Goal: Transaction & Acquisition: Purchase product/service

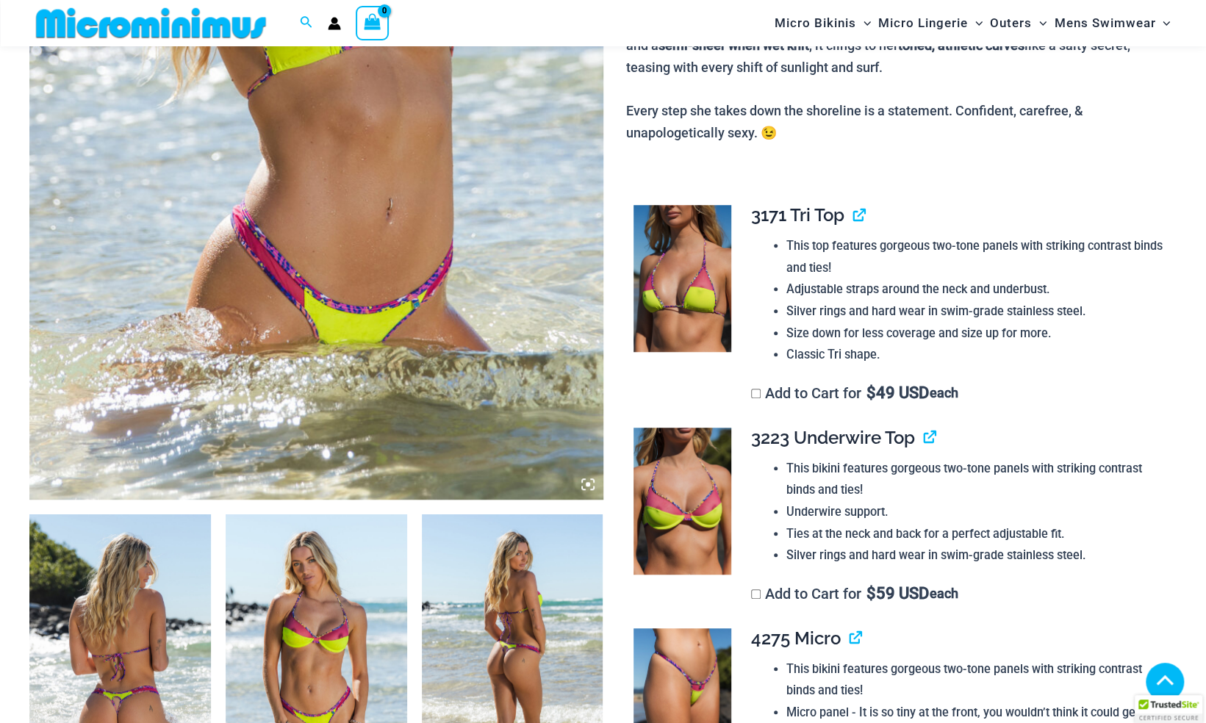
scroll to position [501, 0]
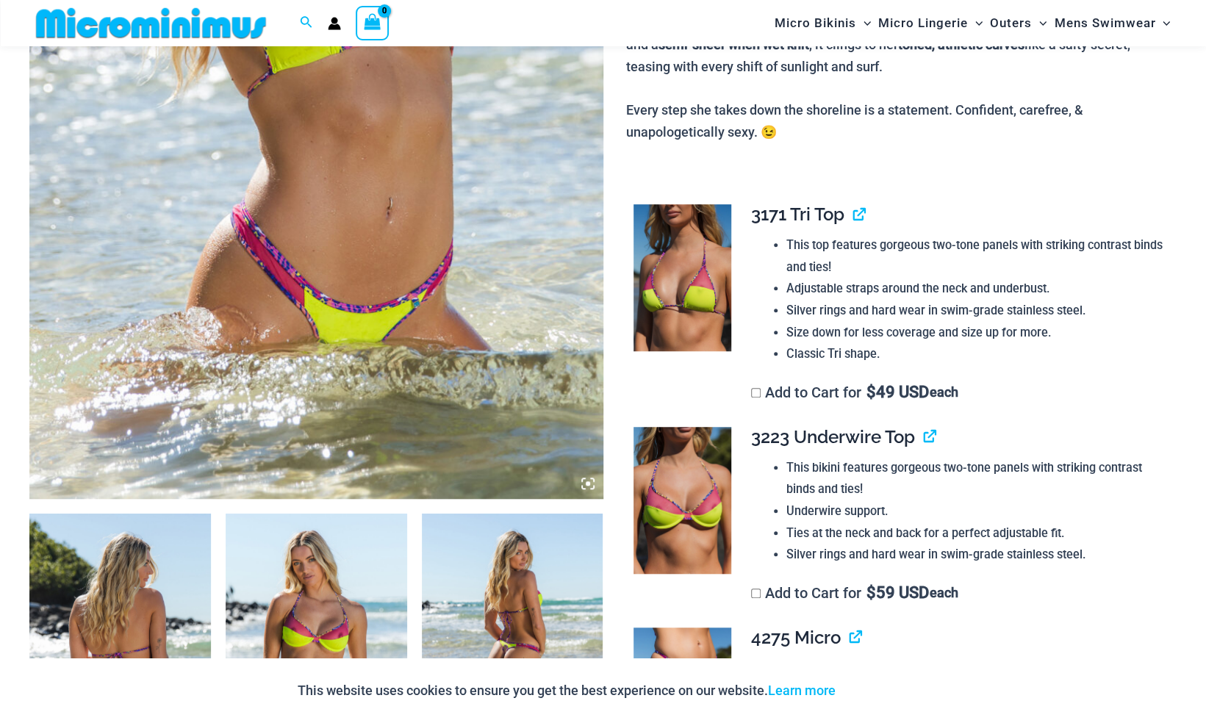
click at [318, 274] on img at bounding box center [316, 65] width 574 height 867
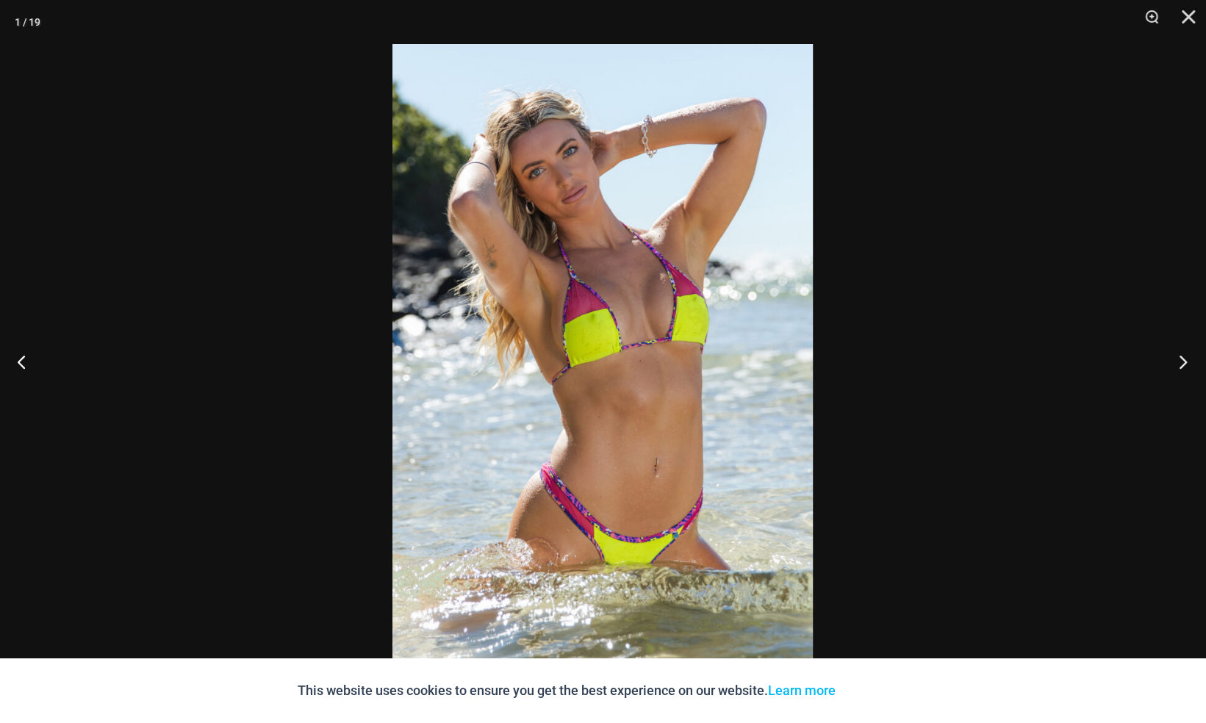
click at [1176, 361] on button "Next" at bounding box center [1178, 362] width 55 height 74
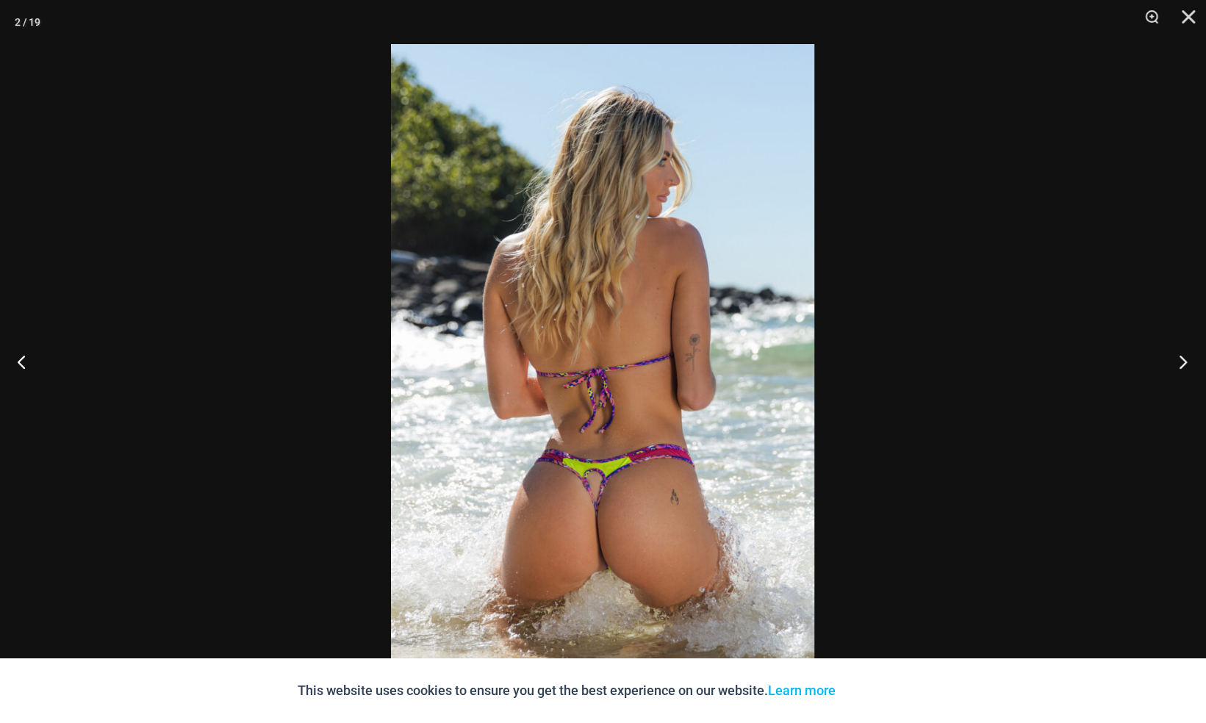
click at [1176, 361] on button "Next" at bounding box center [1178, 362] width 55 height 74
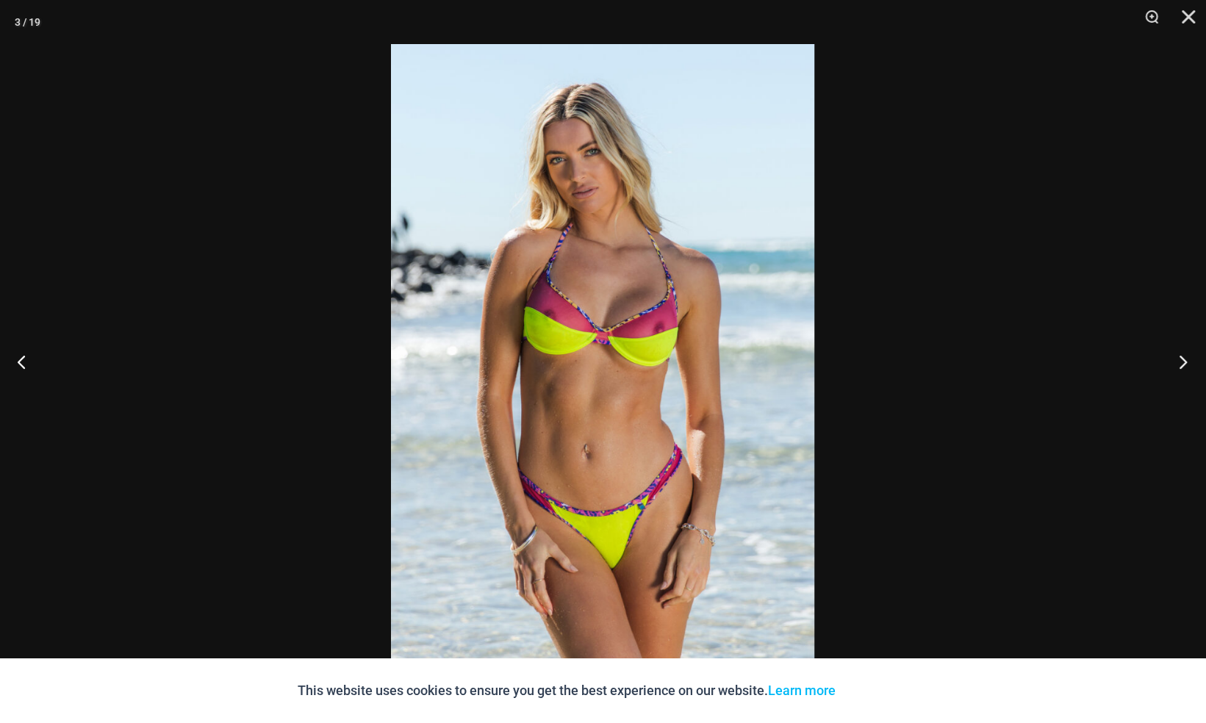
click at [1176, 361] on button "Next" at bounding box center [1178, 362] width 55 height 74
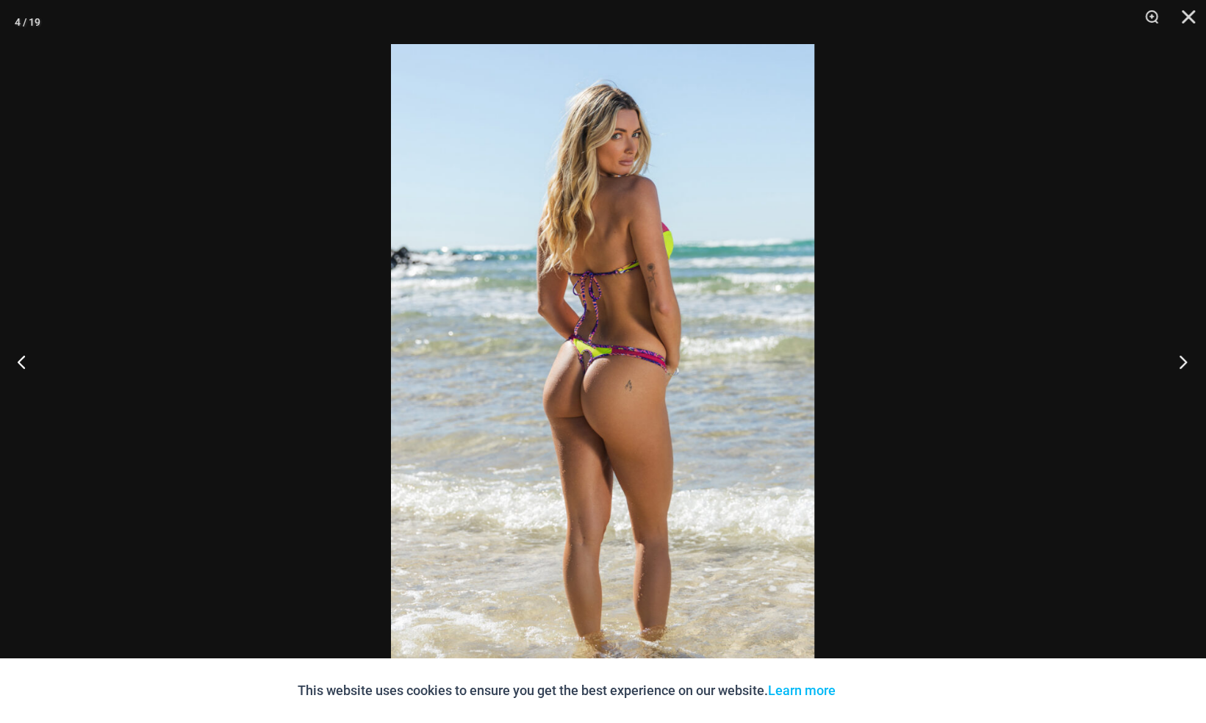
click at [1176, 362] on button "Next" at bounding box center [1178, 362] width 55 height 74
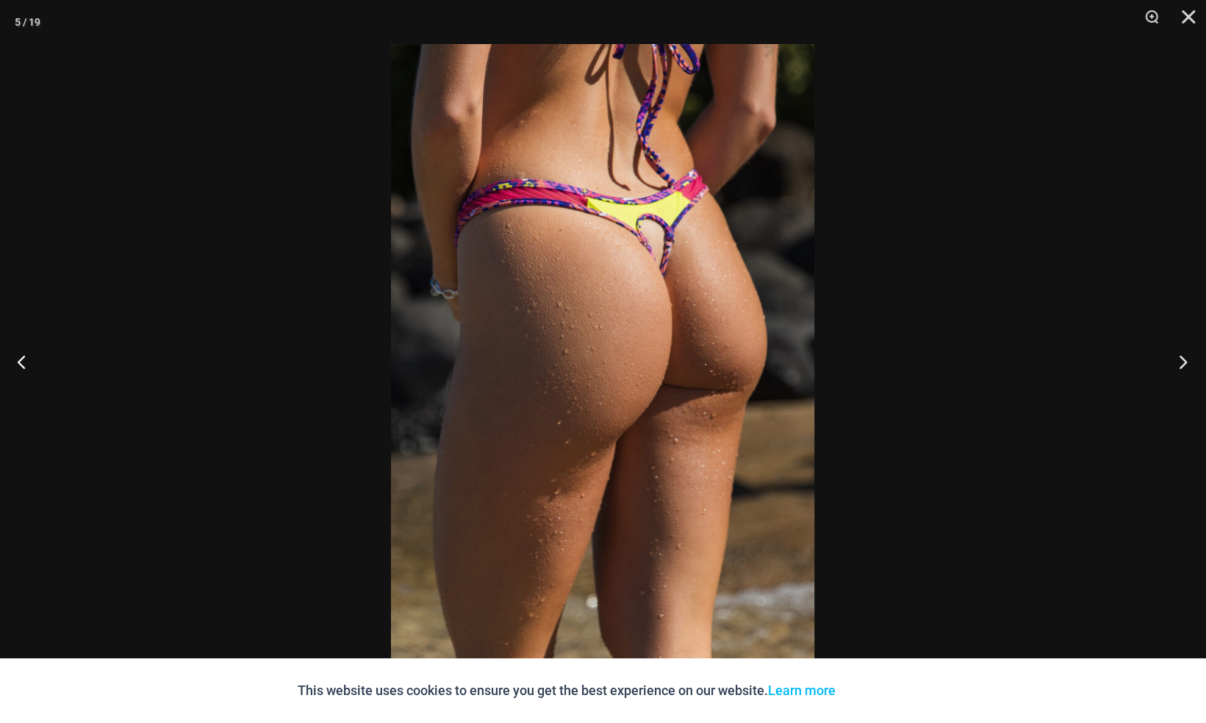
click at [1176, 362] on button "Next" at bounding box center [1178, 362] width 55 height 74
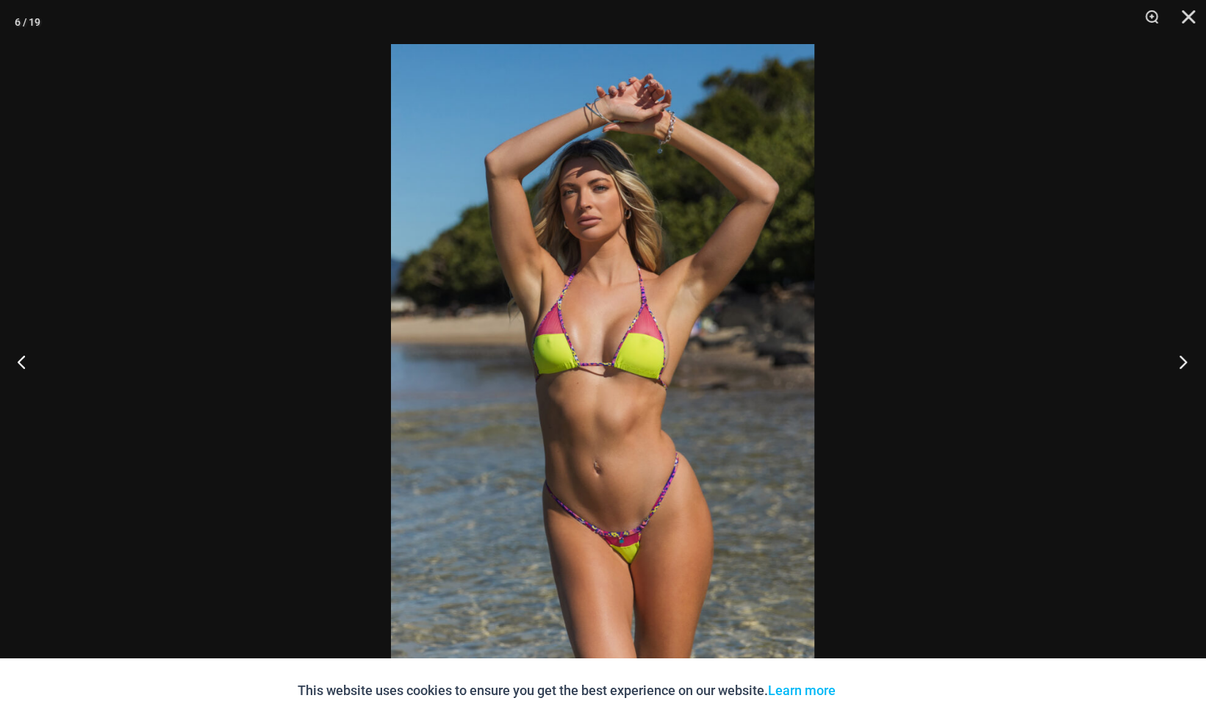
click at [1176, 363] on button "Next" at bounding box center [1178, 362] width 55 height 74
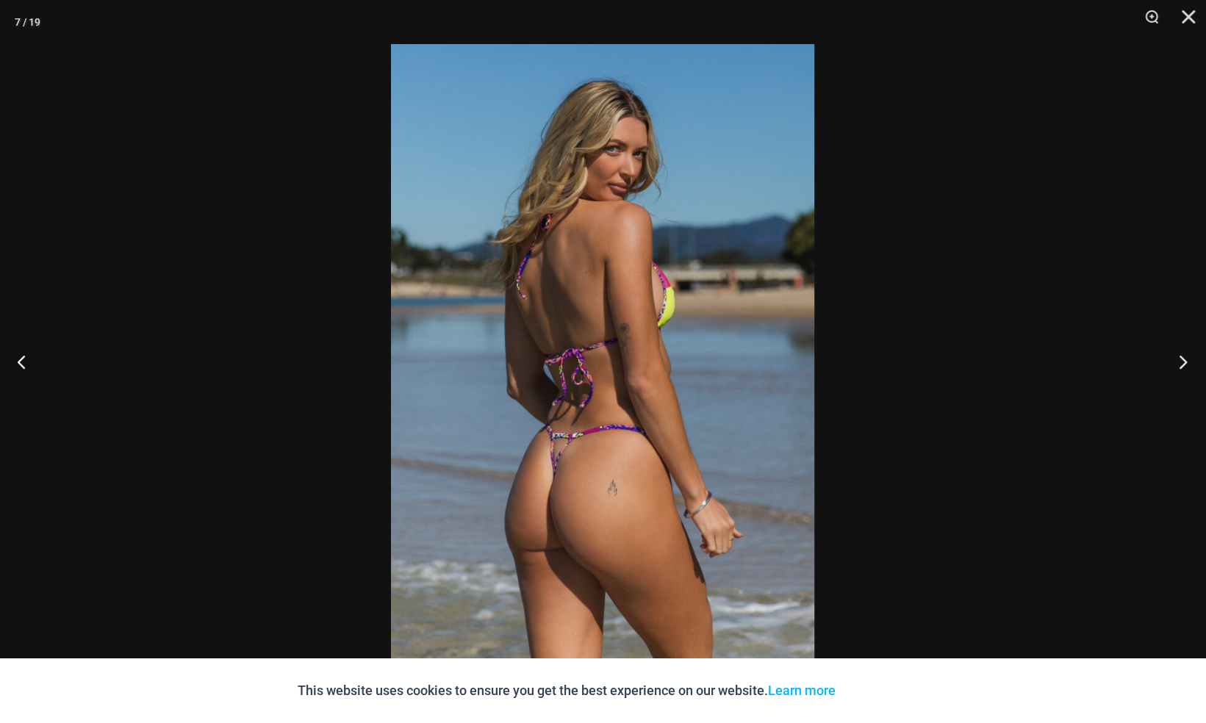
click at [1176, 363] on button "Next" at bounding box center [1178, 362] width 55 height 74
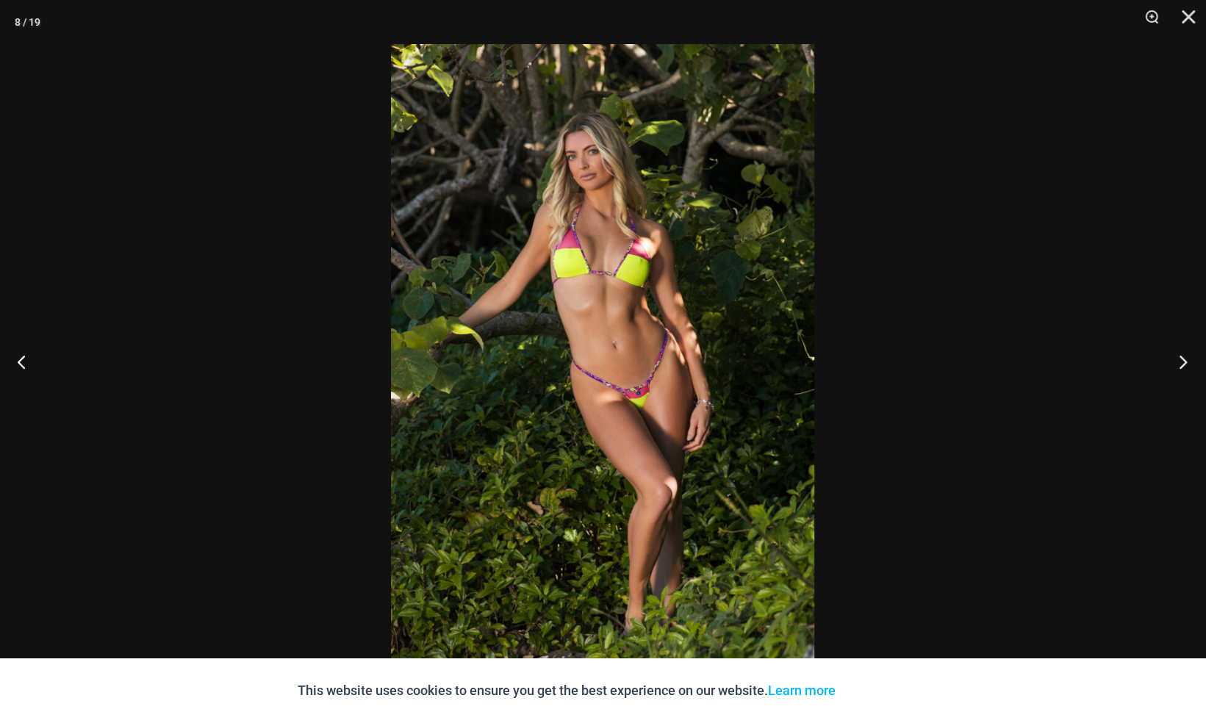
click at [1176, 363] on button "Next" at bounding box center [1178, 362] width 55 height 74
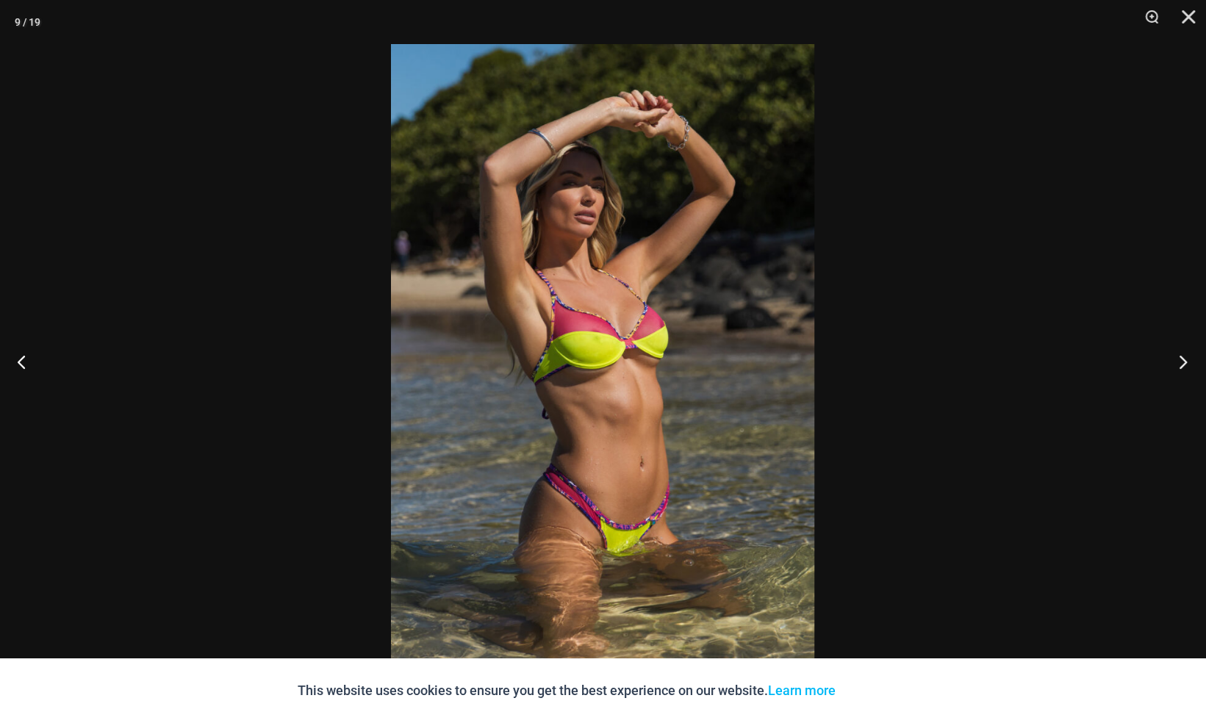
click at [1176, 364] on button "Next" at bounding box center [1178, 362] width 55 height 74
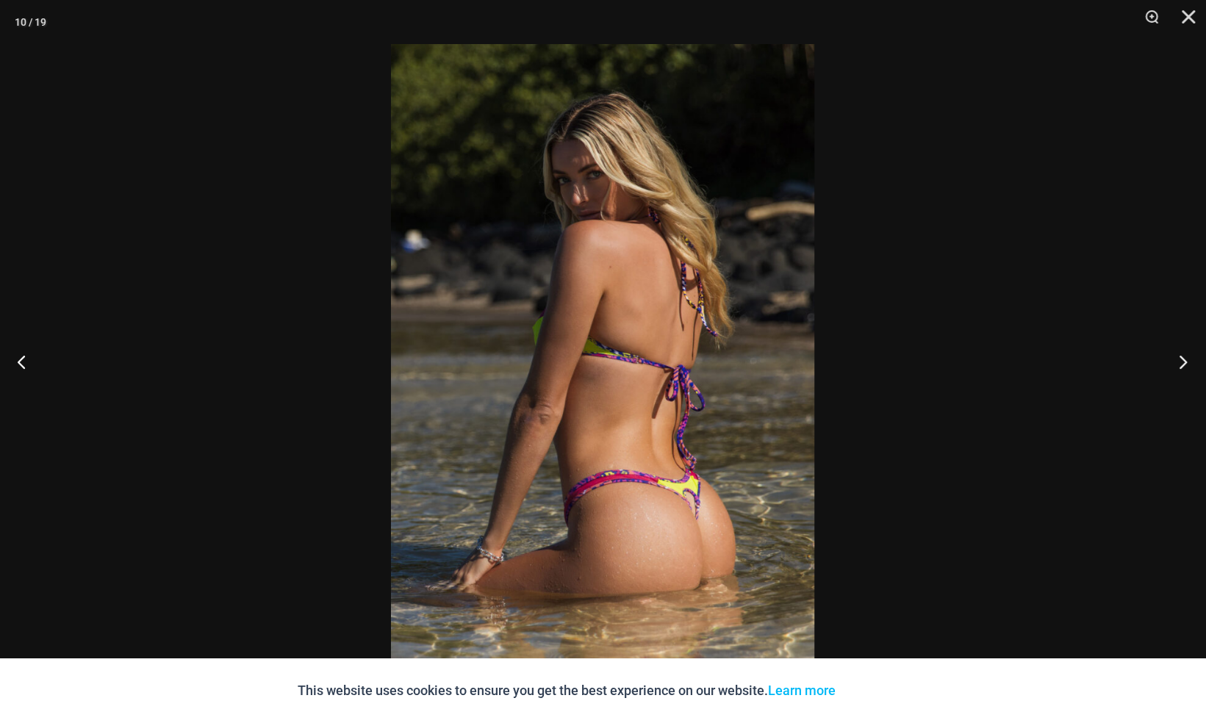
click at [1176, 365] on button "Next" at bounding box center [1178, 362] width 55 height 74
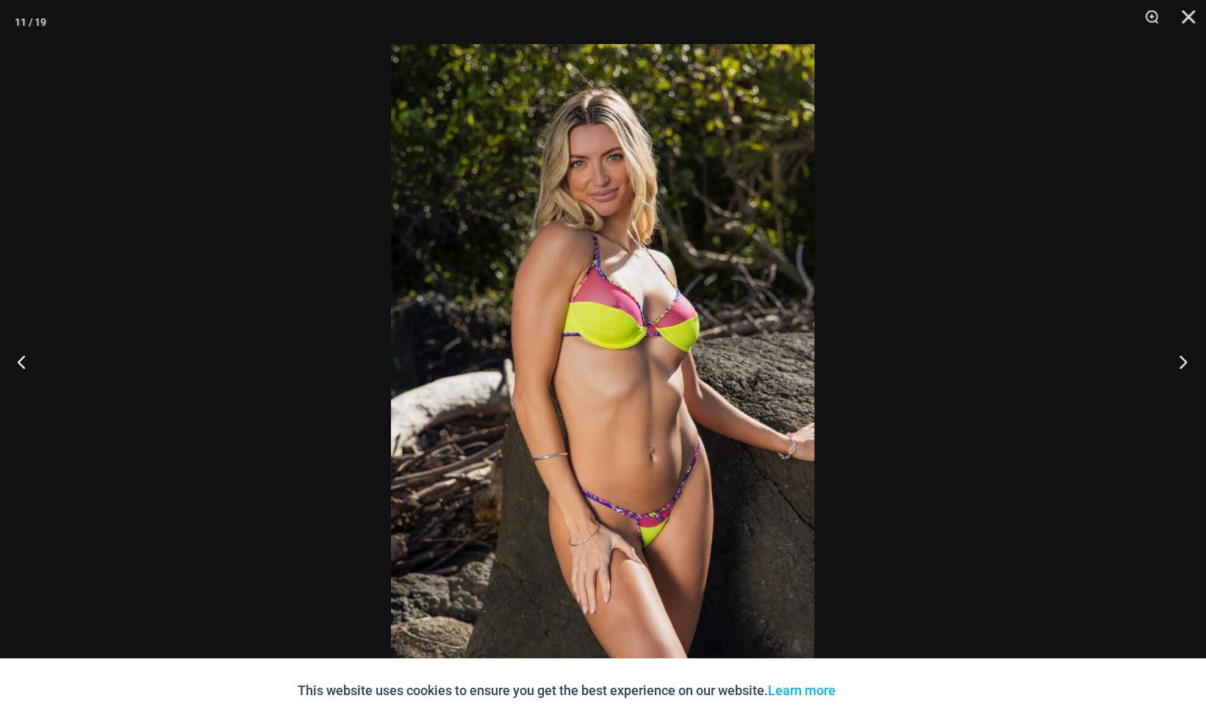
click at [1176, 365] on button "Next" at bounding box center [1178, 362] width 55 height 74
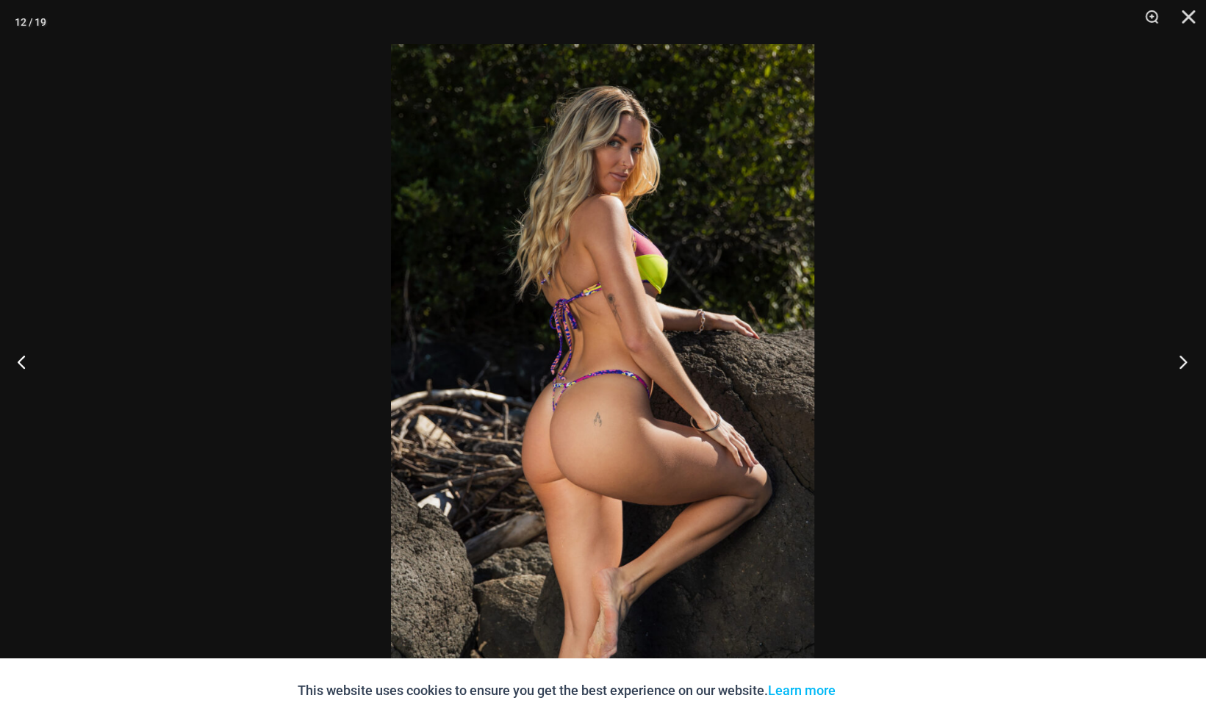
click at [1176, 366] on button "Next" at bounding box center [1178, 362] width 55 height 74
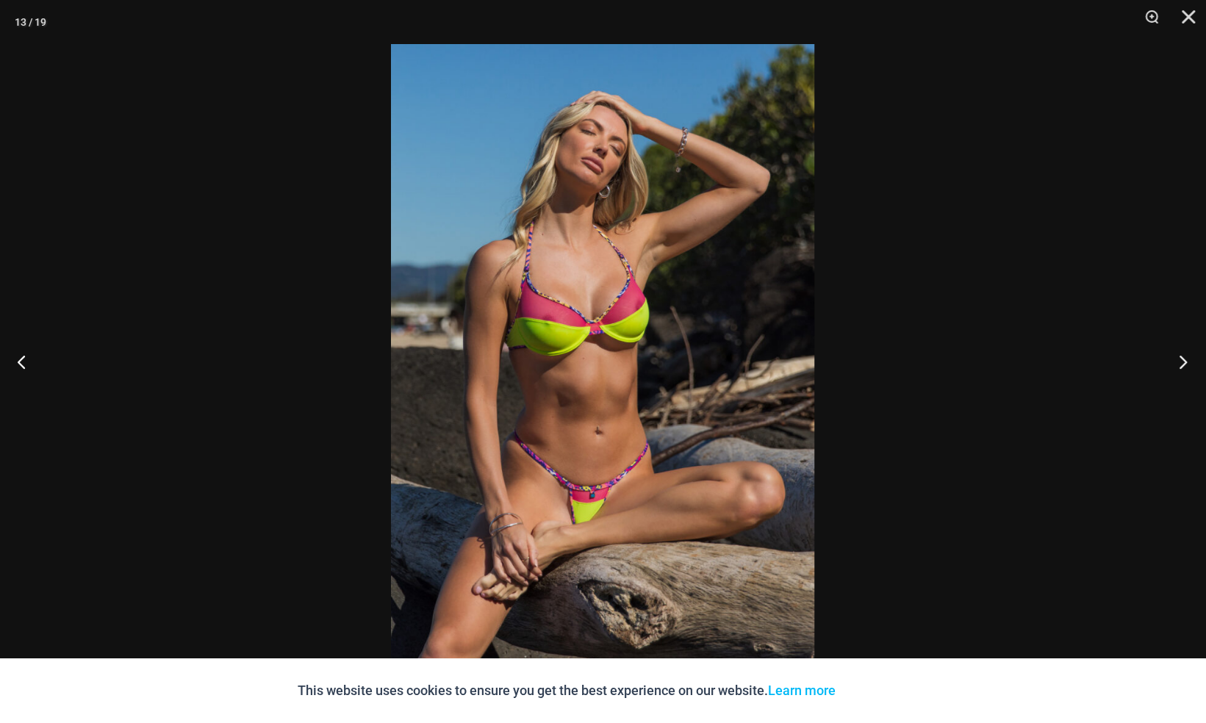
click at [1177, 366] on button "Next" at bounding box center [1178, 362] width 55 height 74
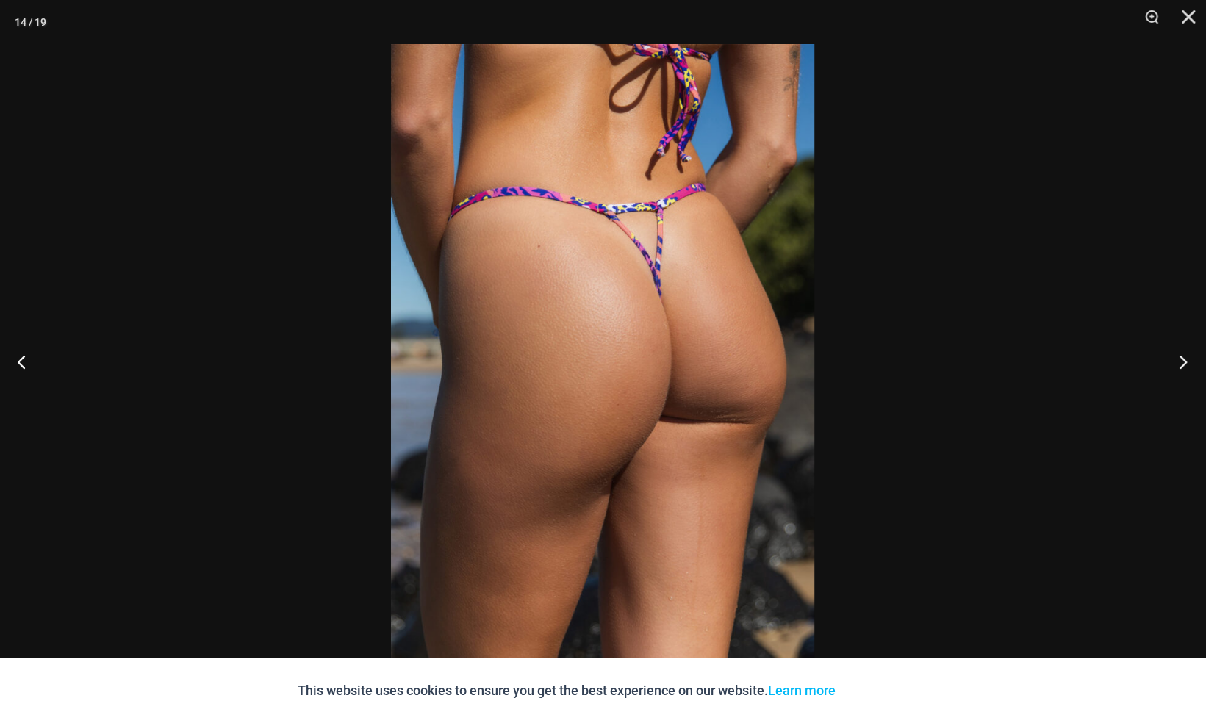
click at [1176, 367] on button "Next" at bounding box center [1178, 362] width 55 height 74
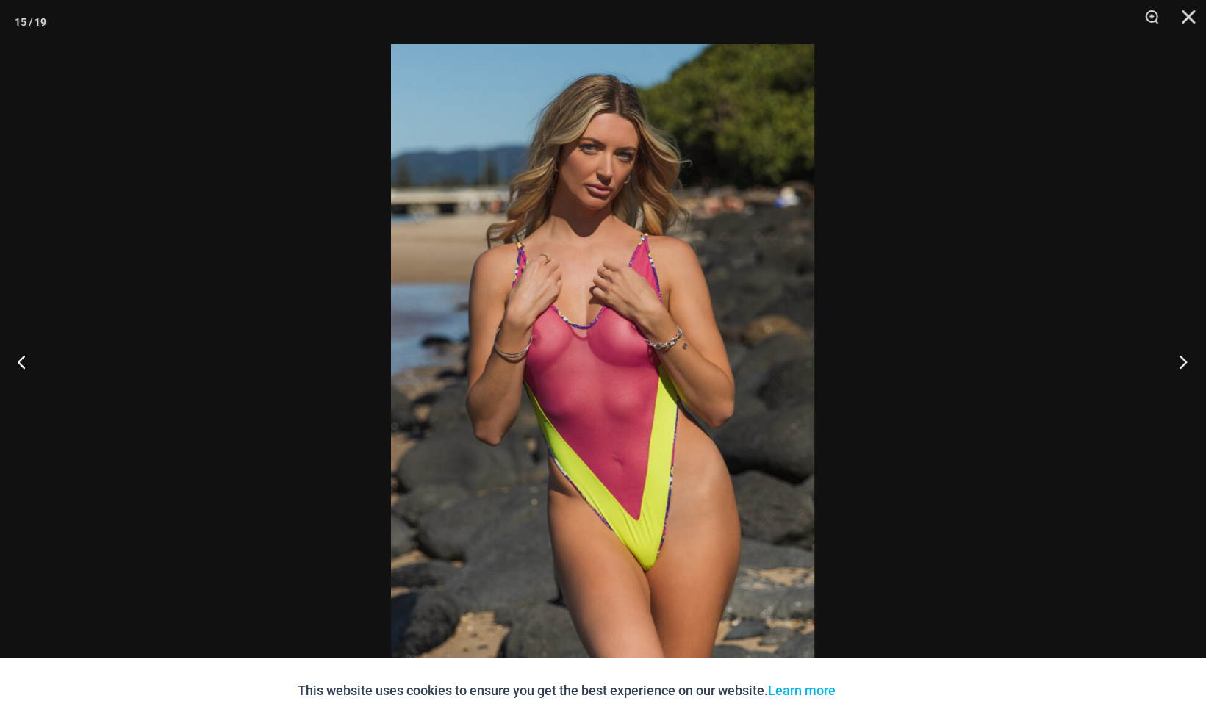
click at [1176, 367] on button "Next" at bounding box center [1178, 362] width 55 height 74
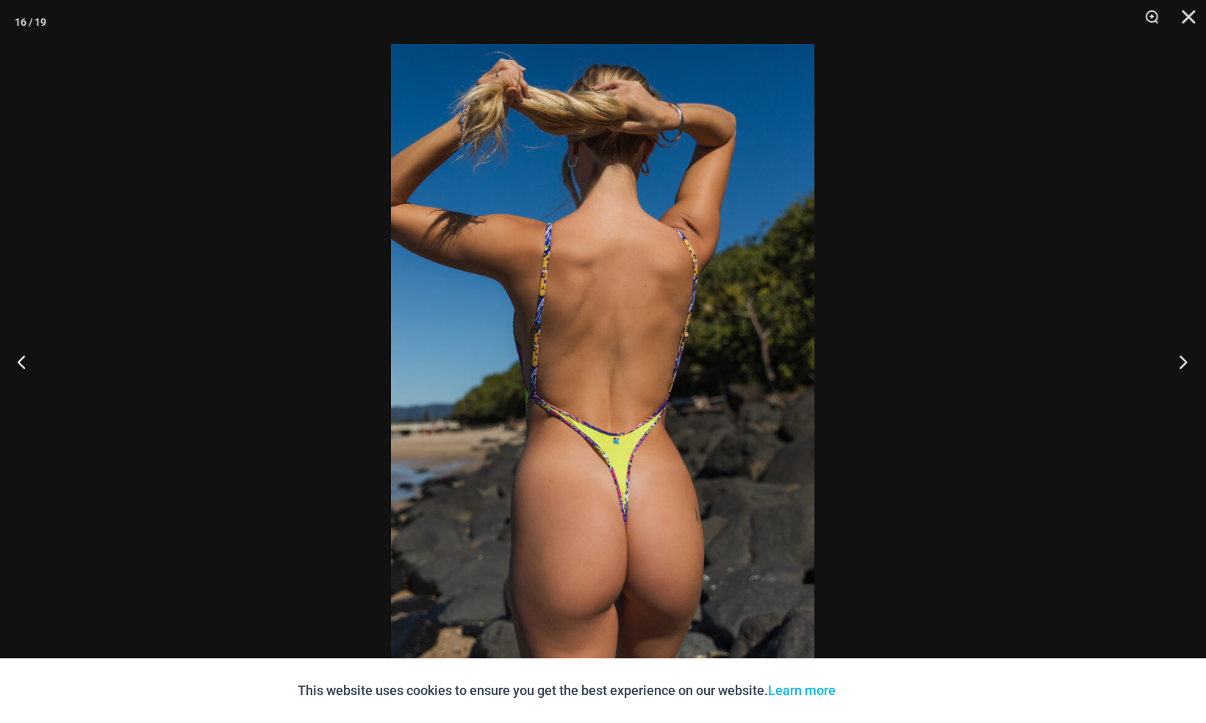
click at [1176, 368] on button "Next" at bounding box center [1178, 362] width 55 height 74
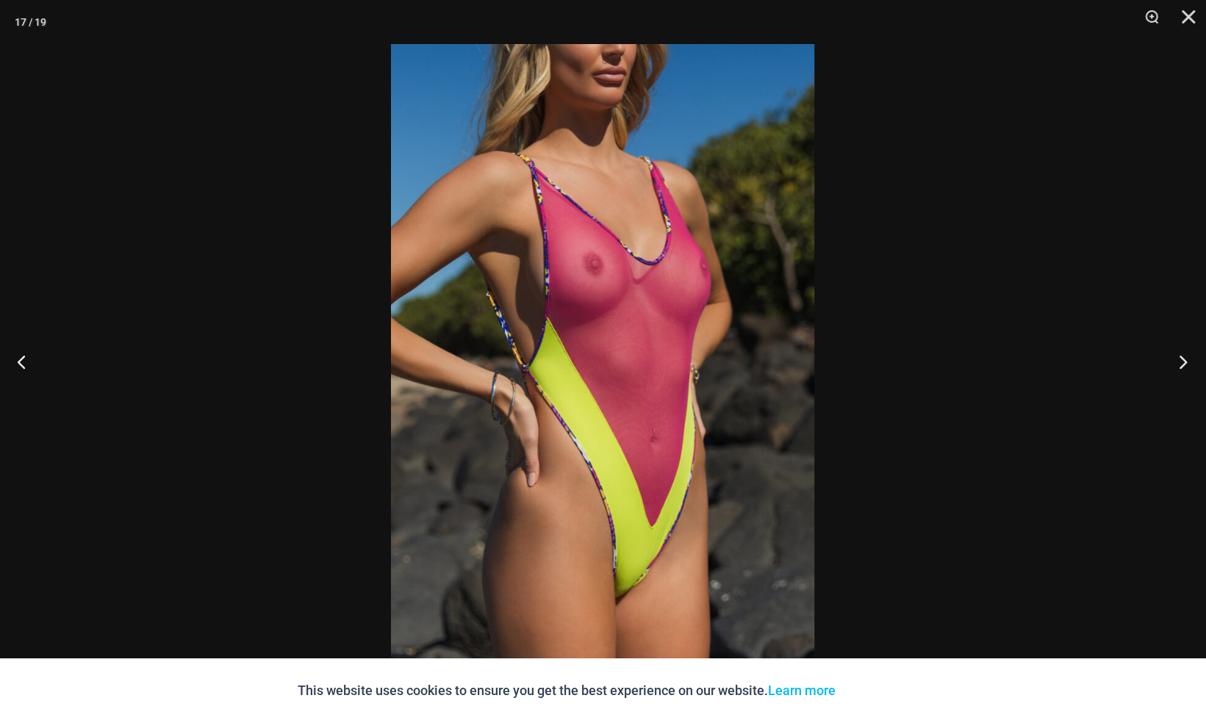
click at [1176, 368] on button "Next" at bounding box center [1178, 362] width 55 height 74
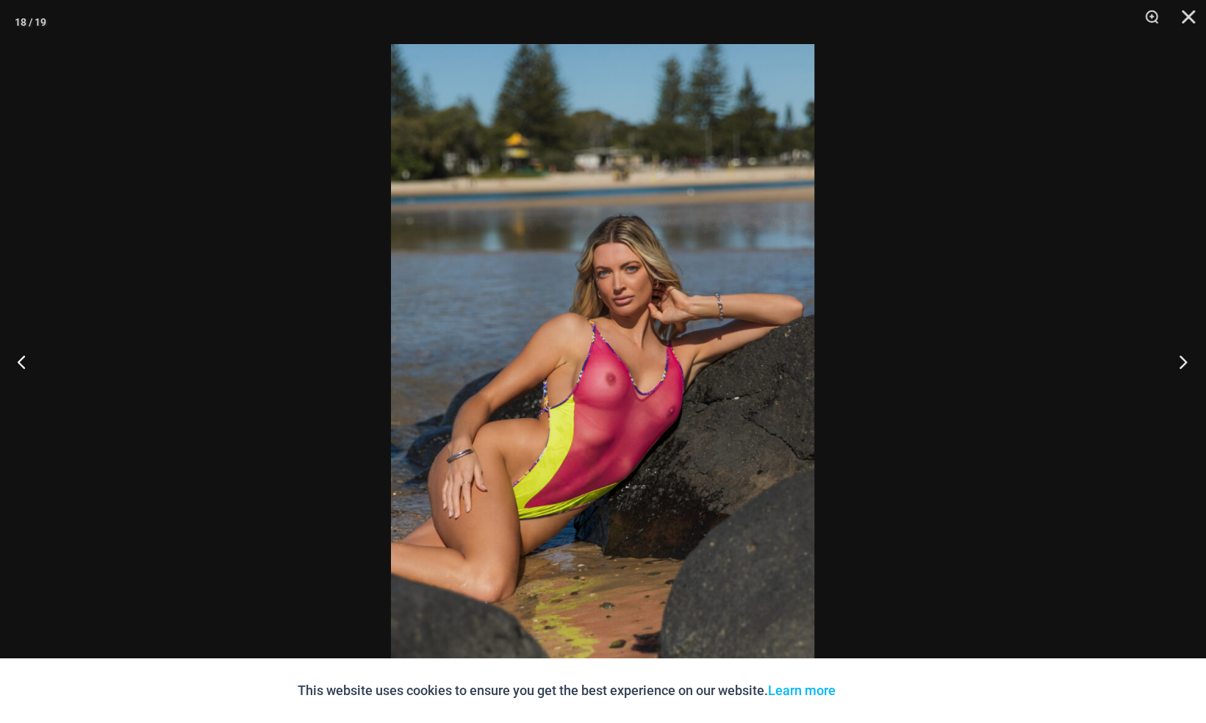
click at [1177, 368] on button "Next" at bounding box center [1178, 362] width 55 height 74
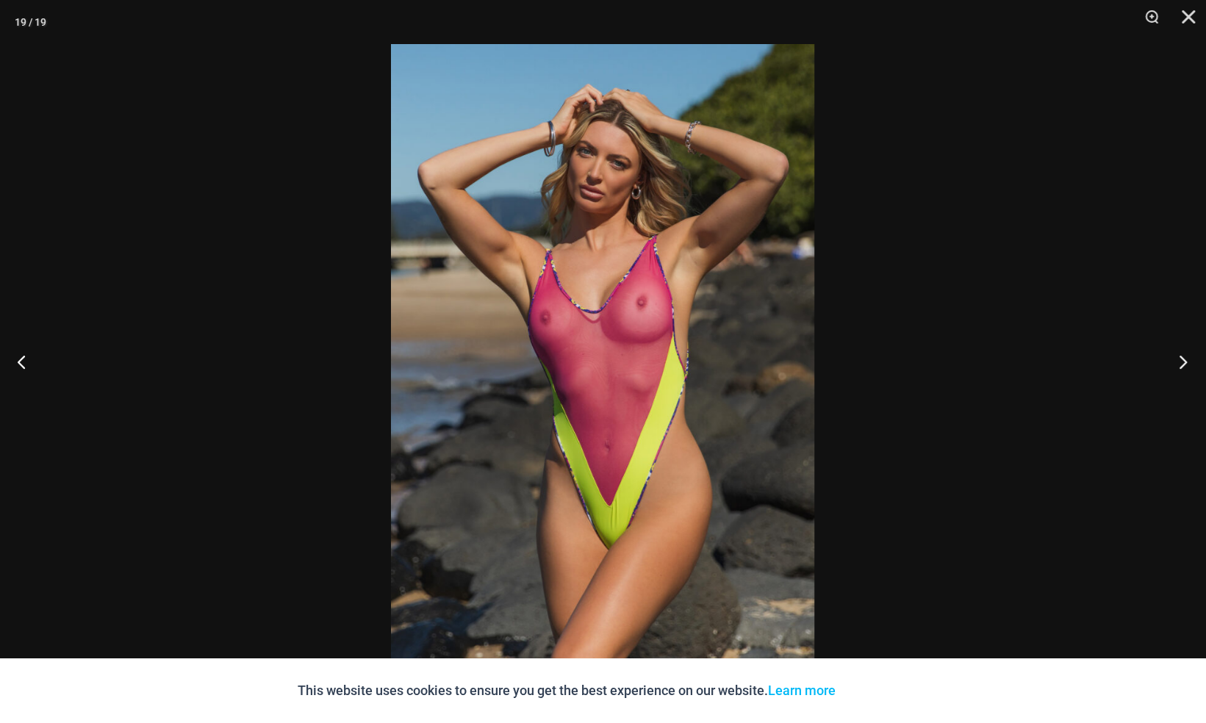
click at [1177, 368] on button "Next" at bounding box center [1178, 362] width 55 height 74
